Goal: Task Accomplishment & Management: Complete application form

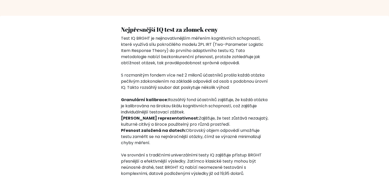
scroll to position [665, 0]
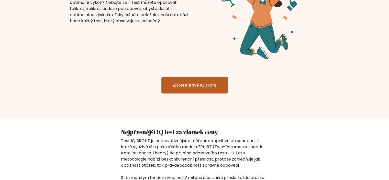
click at [192, 86] on font "Zjistěte si své IQ skóre" at bounding box center [195, 85] width 44 height 6
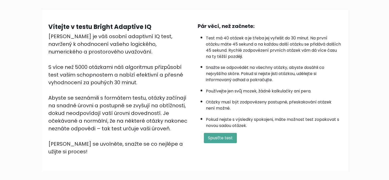
scroll to position [51, 0]
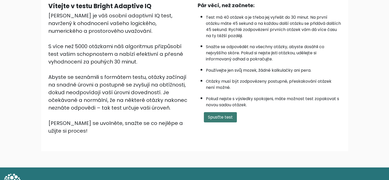
click at [219, 117] on font "Spusťte test" at bounding box center [220, 117] width 25 height 6
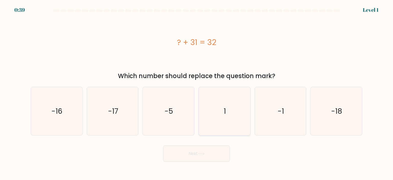
click at [226, 110] on icon "1" at bounding box center [224, 111] width 48 height 48
click at [197, 93] on input "d. 1" at bounding box center [196, 91] width 0 height 3
radio input "true"
click at [209, 151] on button "Next" at bounding box center [196, 153] width 66 height 16
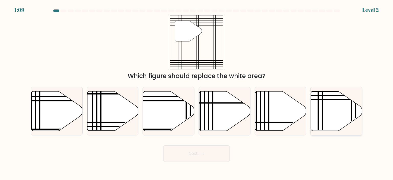
click at [335, 114] on icon at bounding box center [336, 110] width 51 height 39
click at [197, 93] on input "f." at bounding box center [196, 91] width 0 height 3
radio input "true"
click at [194, 154] on button "Next" at bounding box center [196, 153] width 66 height 16
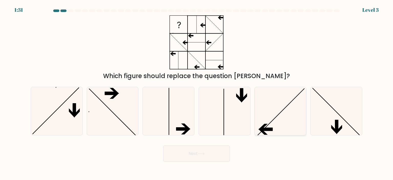
click at [280, 118] on icon at bounding box center [280, 111] width 48 height 48
click at [197, 93] on input "e." at bounding box center [196, 91] width 0 height 3
radio input "true"
click at [197, 158] on button "Next" at bounding box center [196, 153] width 66 height 16
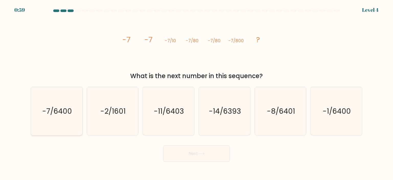
click at [57, 112] on text "-7/6400" at bounding box center [57, 111] width 30 height 10
click at [196, 93] on input "a. -7/6400" at bounding box center [196, 91] width 0 height 3
radio input "true"
click at [191, 153] on button "Next" at bounding box center [196, 153] width 66 height 16
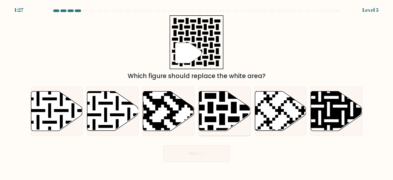
click at [212, 115] on icon at bounding box center [224, 110] width 51 height 39
click at [197, 93] on input "d." at bounding box center [196, 91] width 0 height 3
radio input "true"
click at [196, 153] on button "Next" at bounding box center [196, 153] width 66 height 16
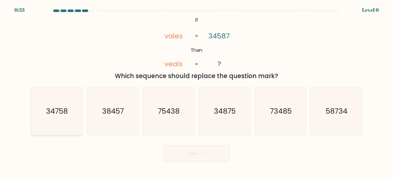
click at [63, 108] on text "34758" at bounding box center [57, 111] width 22 height 10
click at [196, 93] on input "a. 34758" at bounding box center [196, 91] width 0 height 3
radio input "true"
click at [211, 155] on button "Next" at bounding box center [196, 153] width 66 height 16
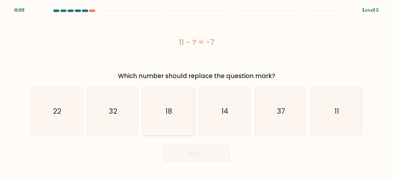
click at [166, 114] on text "18" at bounding box center [168, 111] width 7 height 10
click at [196, 93] on input "c. 18" at bounding box center [196, 91] width 0 height 3
radio input "true"
click at [192, 152] on button "Next" at bounding box center [196, 153] width 66 height 16
